Goal: Information Seeking & Learning: Learn about a topic

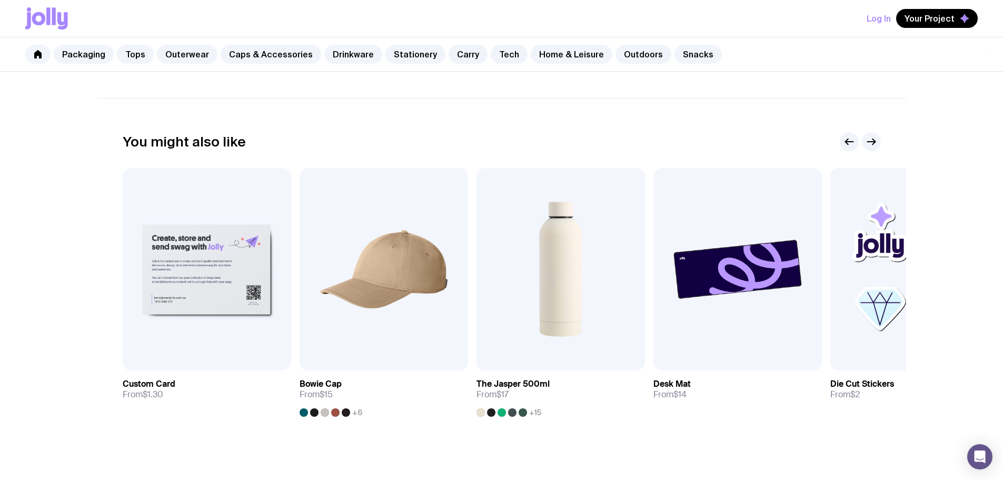
click at [85, 57] on link "Packaging" at bounding box center [84, 54] width 60 height 19
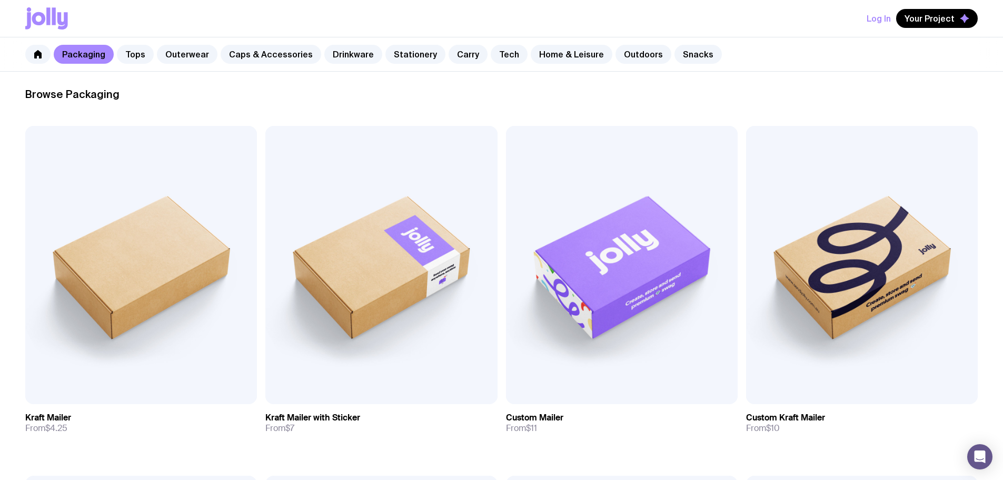
scroll to position [158, 0]
